Goal: Task Accomplishment & Management: Complete application form

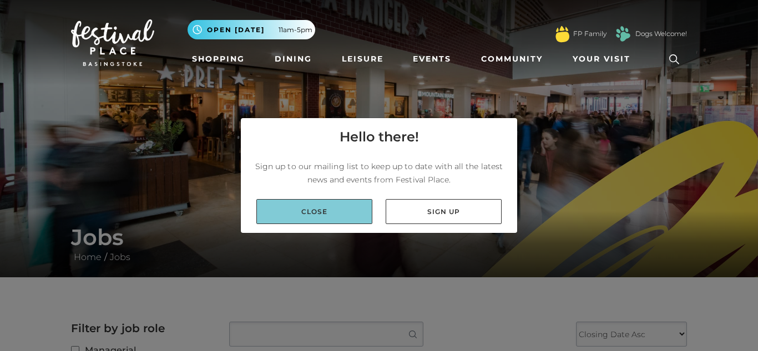
click at [303, 203] on link "Close" at bounding box center [314, 211] width 116 height 25
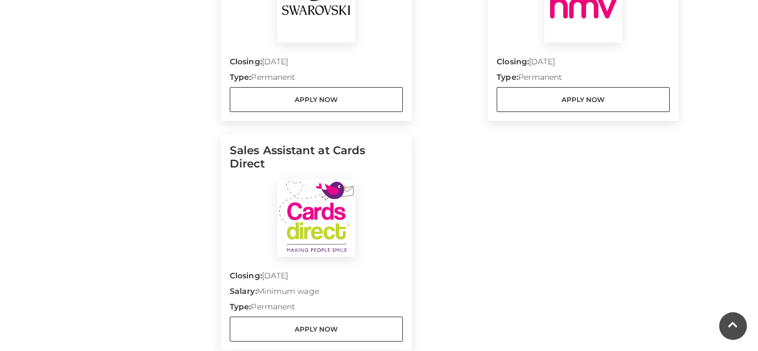
scroll to position [1420, 0]
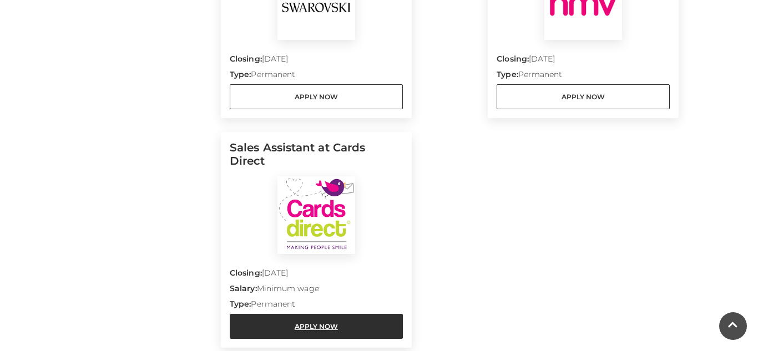
click at [322, 314] on link "Apply Now" at bounding box center [316, 326] width 173 height 25
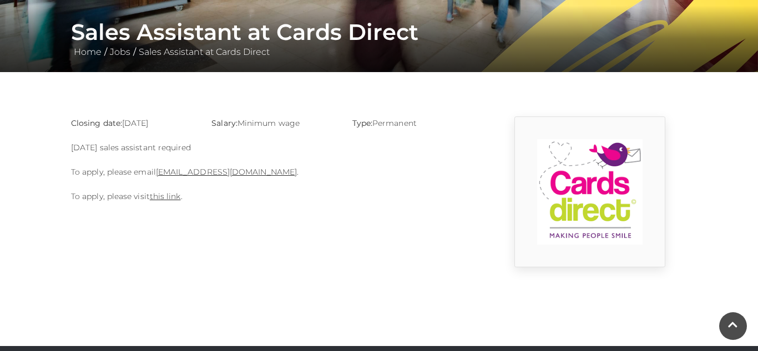
scroll to position [244, 0]
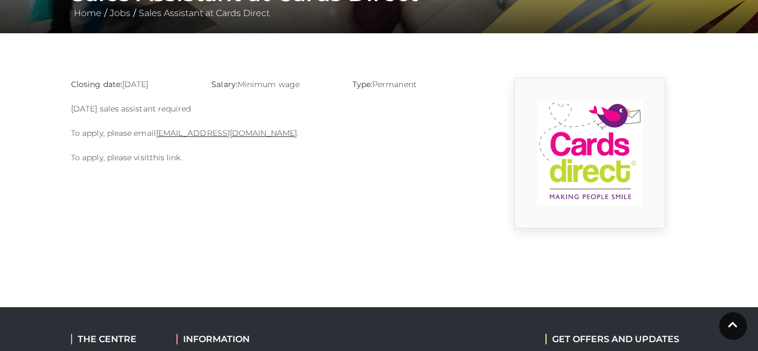
click at [163, 158] on link "this link" at bounding box center [165, 158] width 31 height 10
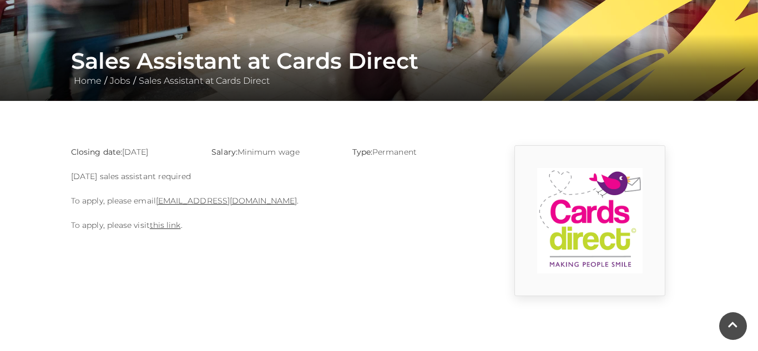
scroll to position [155, 0]
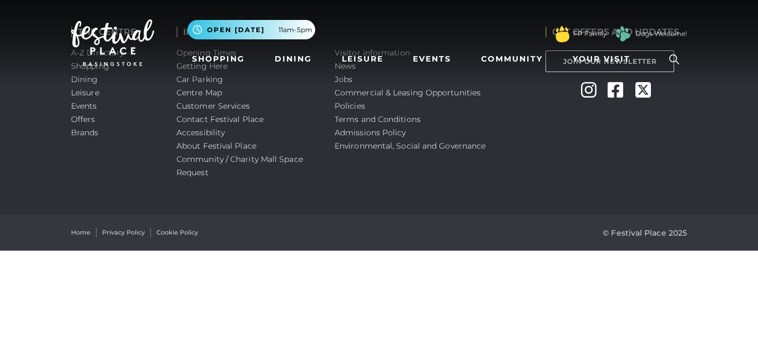
click at [400, 194] on div "Visitor information News Jobs Commercial & Leasing Opportunities Policies Terms…" at bounding box center [431, 107] width 211 height 215
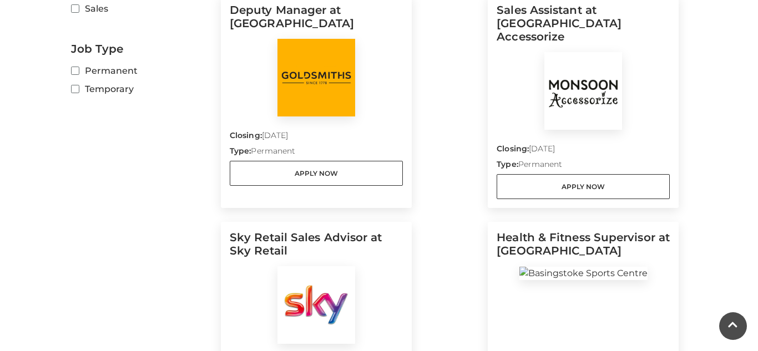
scroll to position [377, 0]
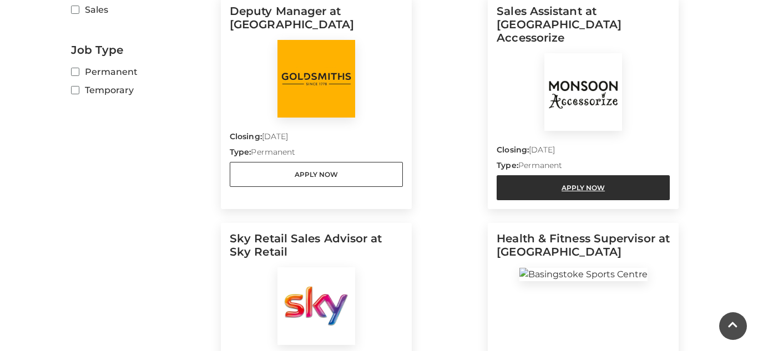
click at [570, 182] on link "Apply Now" at bounding box center [582, 187] width 173 height 25
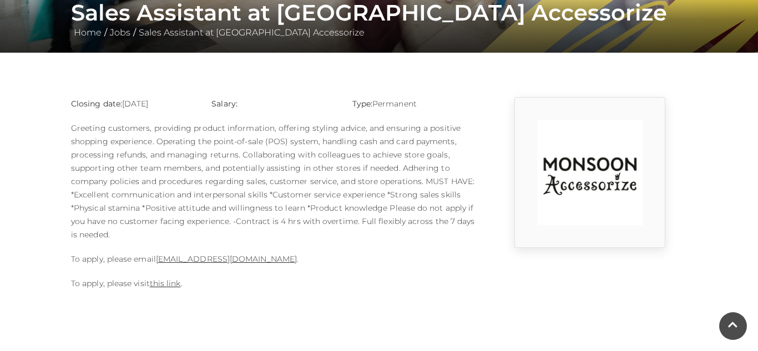
scroll to position [222, 0]
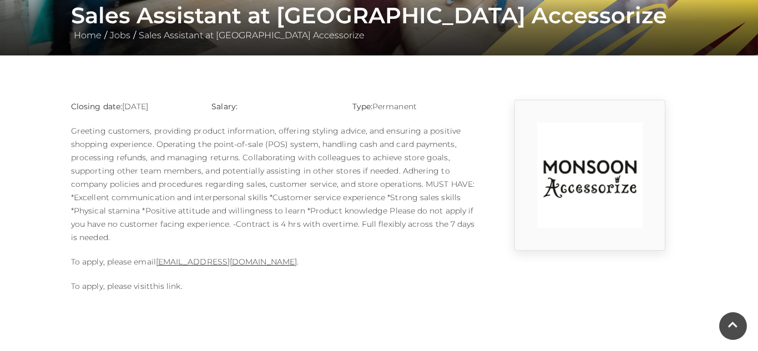
click at [172, 288] on link "this link" at bounding box center [165, 286] width 31 height 10
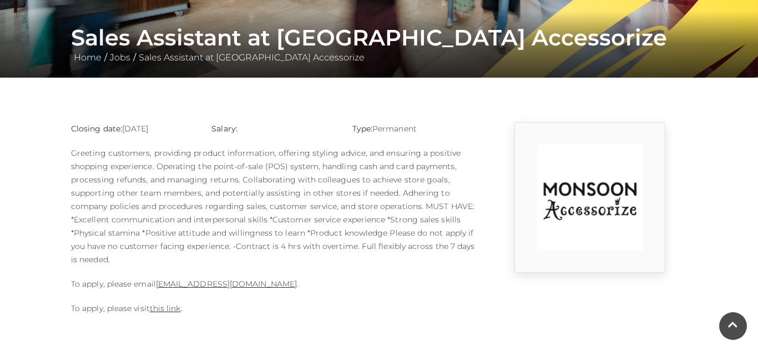
drag, startPoint x: 156, startPoint y: 284, endPoint x: 311, endPoint y: 286, distance: 155.3
click at [311, 286] on p "To apply, please email 1124m@monsoonmail.rms-metro.com ." at bounding box center [273, 283] width 405 height 13
copy p "1124m@monsoonmail.rms-metro.com ."
click at [221, 53] on link "Sales Assistant at Monsoon Accessorize" at bounding box center [251, 57] width 231 height 11
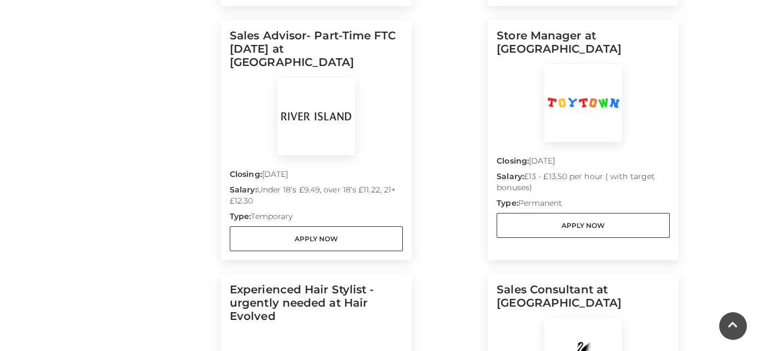
scroll to position [799, 0]
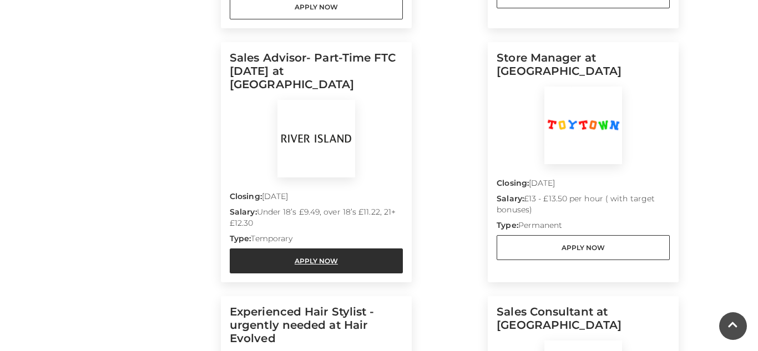
click at [337, 248] on link "Apply Now" at bounding box center [316, 260] width 173 height 25
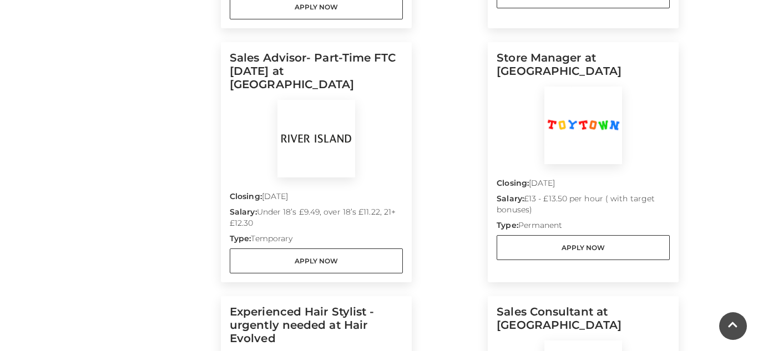
click at [197, 78] on div "Filter by job role Managerial Customer Service Sales Job Type Permanent Tempora…" at bounding box center [142, 246] width 158 height 1446
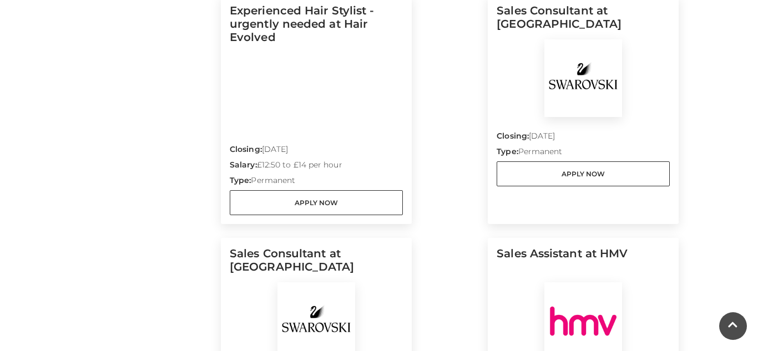
scroll to position [1065, 0]
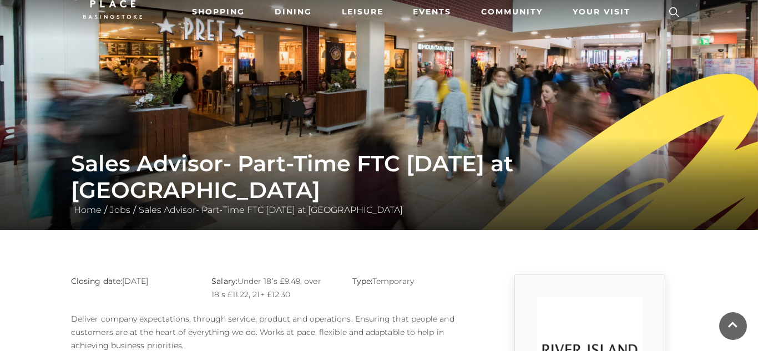
scroll to position [2, 0]
